Goal: Check status

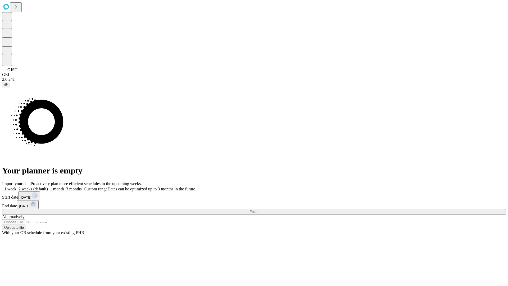
click at [258, 210] on span "Fetch" at bounding box center [254, 212] width 9 height 4
